Goal: Information Seeking & Learning: Learn about a topic

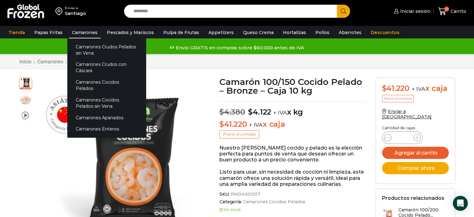
click at [79, 32] on link "Camarones" at bounding box center [85, 32] width 32 height 12
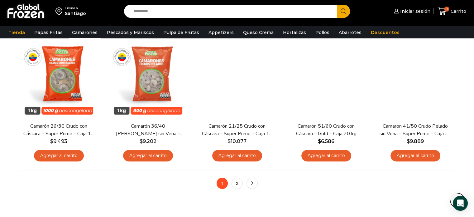
scroll to position [474, 0]
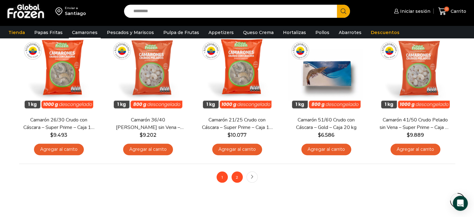
click at [241, 177] on link "2" at bounding box center [237, 176] width 11 height 11
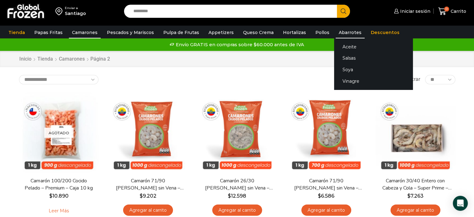
click at [336, 33] on link "Abarrotes" at bounding box center [350, 32] width 29 height 12
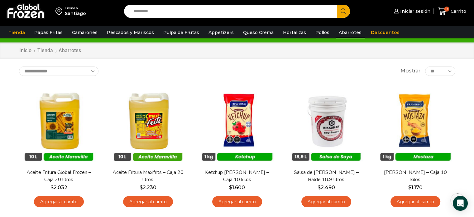
scroll to position [9, 0]
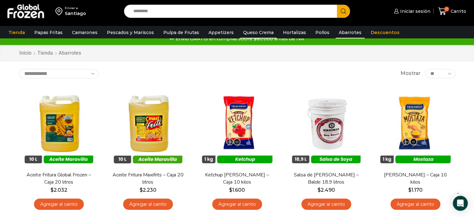
click at [251, 31] on link "Queso Crema" at bounding box center [258, 32] width 37 height 12
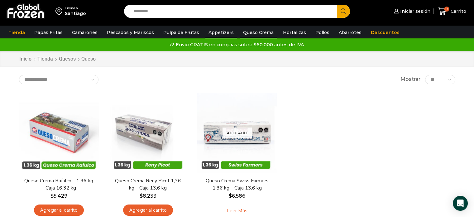
click at [210, 36] on link "Appetizers" at bounding box center [220, 32] width 31 height 12
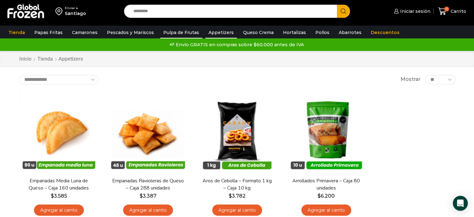
click at [174, 31] on link "Pulpa de Frutas" at bounding box center [181, 32] width 42 height 12
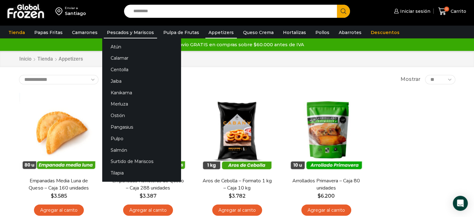
click at [127, 30] on link "Pescados y Mariscos" at bounding box center [130, 32] width 53 height 12
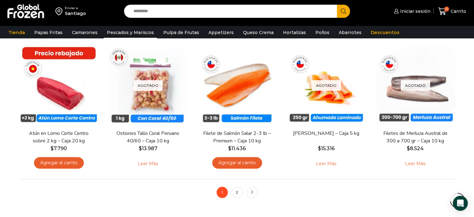
scroll to position [461, 0]
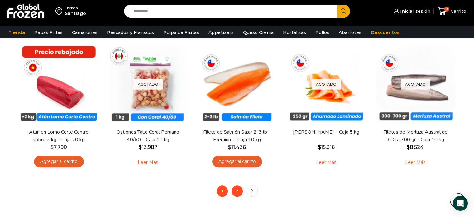
click at [236, 190] on link "2" at bounding box center [237, 190] width 11 height 11
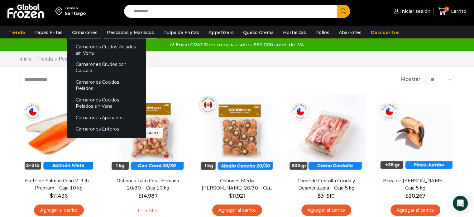
click at [80, 31] on link "Camarones" at bounding box center [85, 32] width 32 height 12
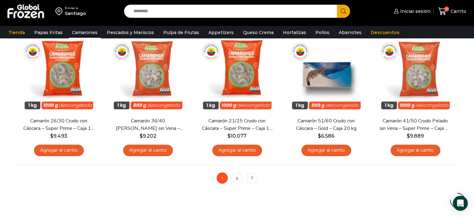
scroll to position [489, 0]
